Goal: Task Accomplishment & Management: Complete application form

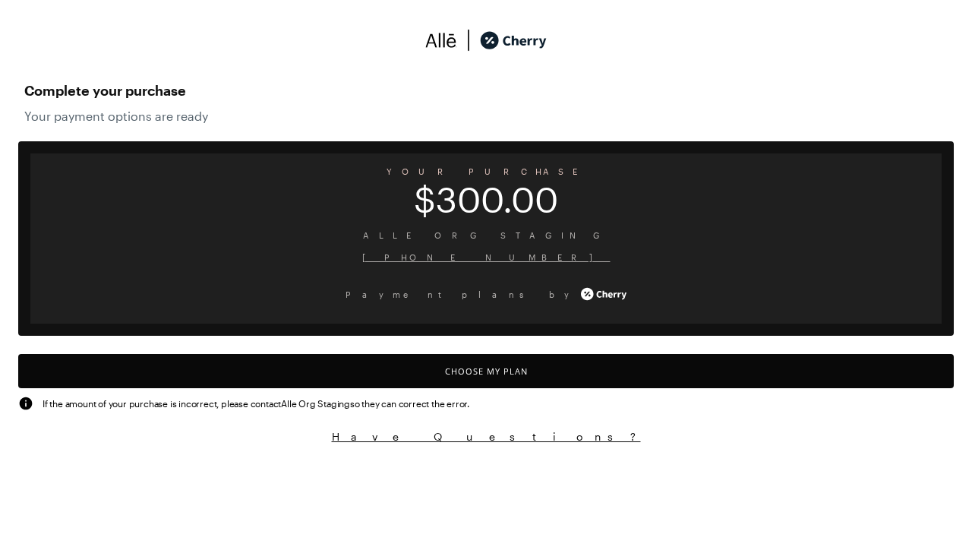
click at [486, 385] on button "Choose My Plan" at bounding box center [485, 371] width 935 height 34
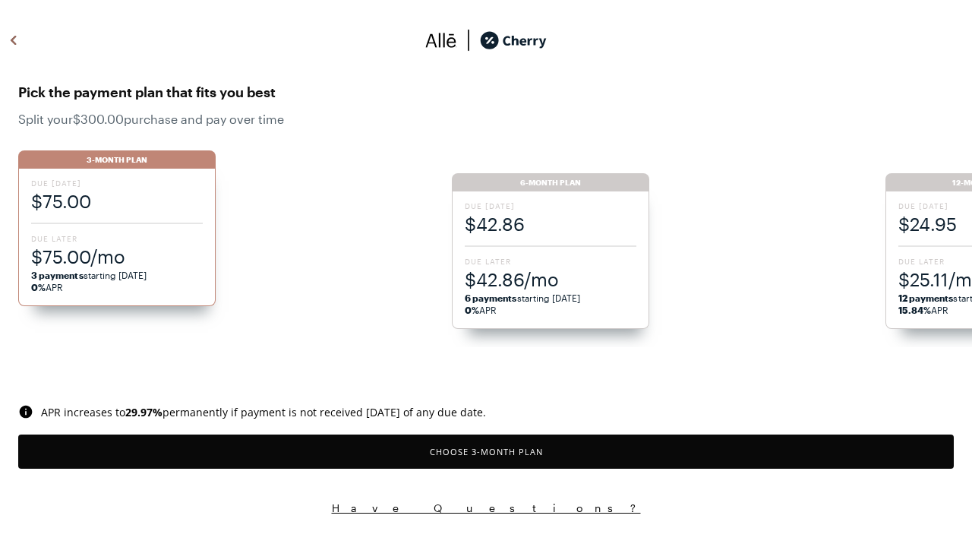
click at [486, 451] on button "Choose 3 -Month Plan" at bounding box center [485, 451] width 935 height 34
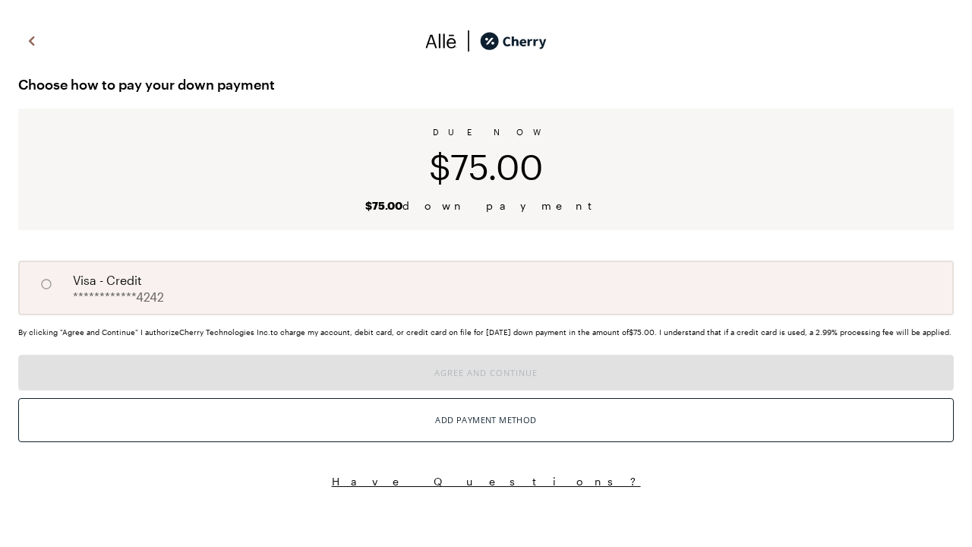
click at [46, 284] on input "A" at bounding box center [46, 284] width 26 height 26
radio input "true"
click at [486, 390] on button "Agree and Continue" at bounding box center [485, 373] width 935 height 36
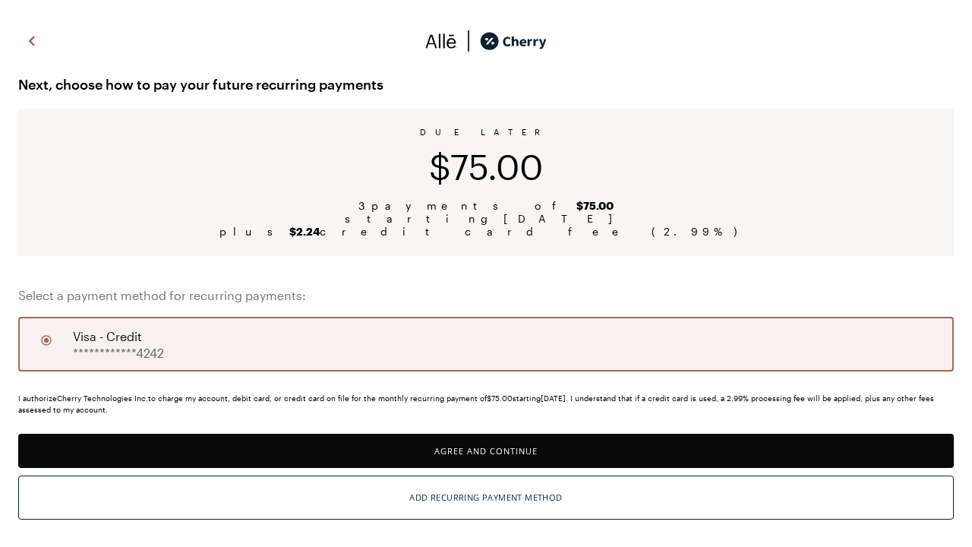
click at [486, 450] on button "Agree and Continue" at bounding box center [485, 450] width 935 height 34
